Goal: Task Accomplishment & Management: Use online tool/utility

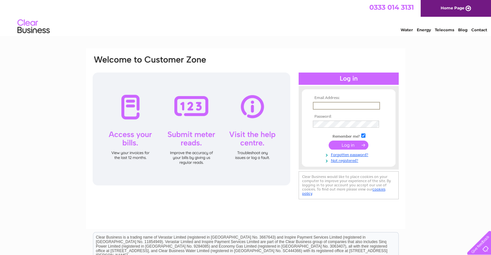
click at [335, 106] on input "text" at bounding box center [346, 106] width 67 height 8
click at [485, 115] on div "Email Address: Password:" at bounding box center [245, 193] width 491 height 291
drag, startPoint x: 321, startPoint y: 106, endPoint x: 327, endPoint y: 109, distance: 6.7
click at [321, 106] on input "text" at bounding box center [346, 105] width 67 height 7
type input "J"
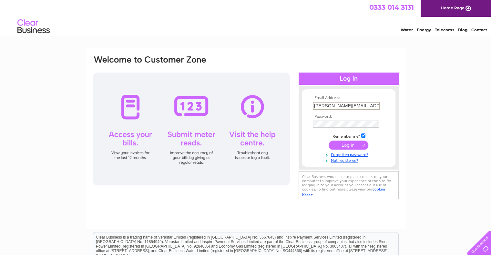
type input "joe@gmarino.co.uk"
click at [358, 148] on input "submit" at bounding box center [349, 144] width 40 height 9
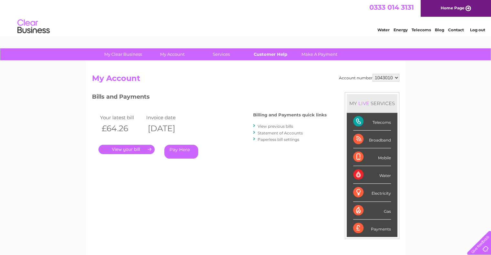
click at [277, 52] on link "Customer Help" at bounding box center [270, 54] width 53 height 12
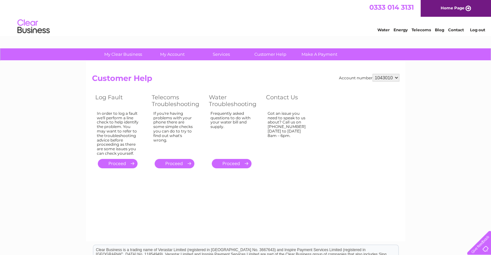
click at [124, 167] on link "." at bounding box center [118, 163] width 40 height 9
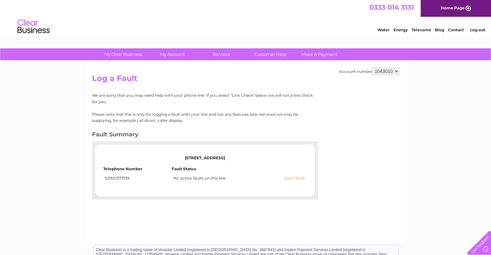
click at [298, 180] on link "Line Check" at bounding box center [294, 178] width 21 height 5
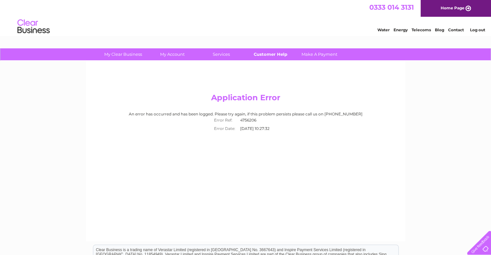
click at [271, 56] on link "Customer Help" at bounding box center [270, 54] width 53 height 12
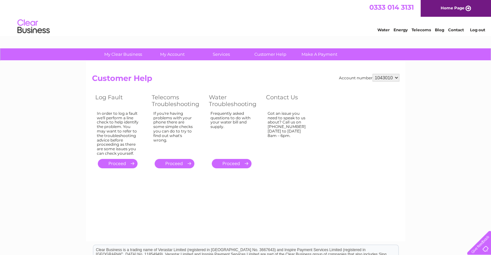
click at [120, 166] on link "." at bounding box center [118, 163] width 40 height 9
click at [120, 165] on link "." at bounding box center [118, 163] width 40 height 9
click at [179, 167] on link "." at bounding box center [175, 163] width 40 height 9
click at [171, 163] on link "." at bounding box center [175, 163] width 40 height 9
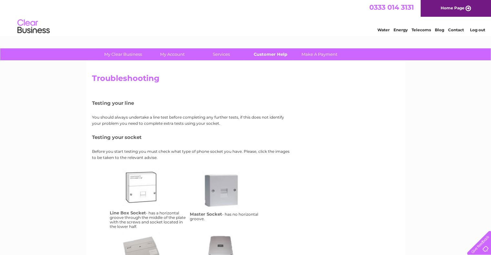
click at [267, 54] on link "Customer Help" at bounding box center [270, 54] width 53 height 12
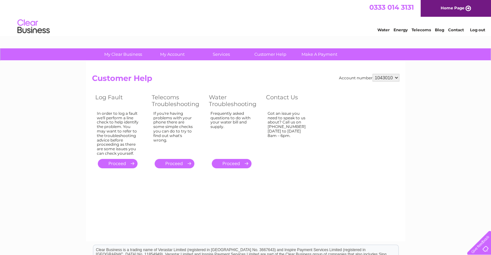
click at [114, 163] on link "." at bounding box center [118, 163] width 40 height 9
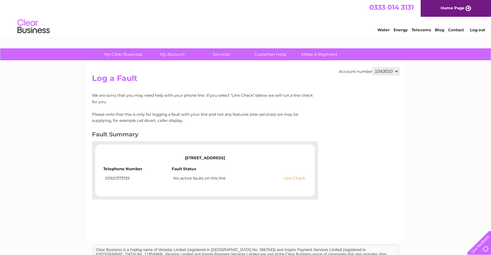
click at [293, 178] on link "Line Check" at bounding box center [294, 178] width 21 height 5
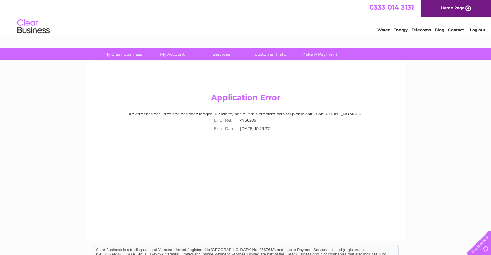
click at [457, 28] on link "Contact" at bounding box center [456, 29] width 16 height 5
